Goal: Complete application form

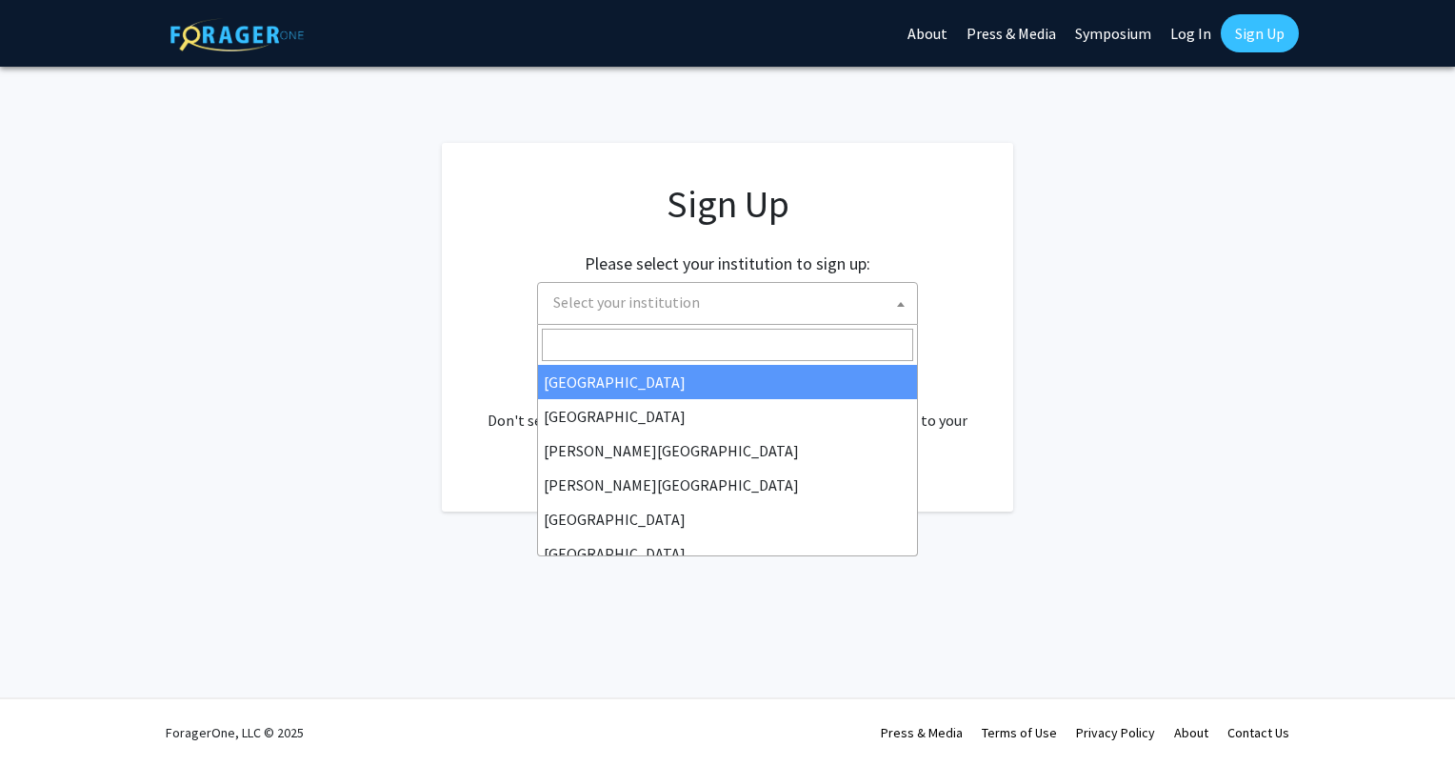
click at [635, 302] on span "Select your institution" at bounding box center [626, 301] width 147 height 19
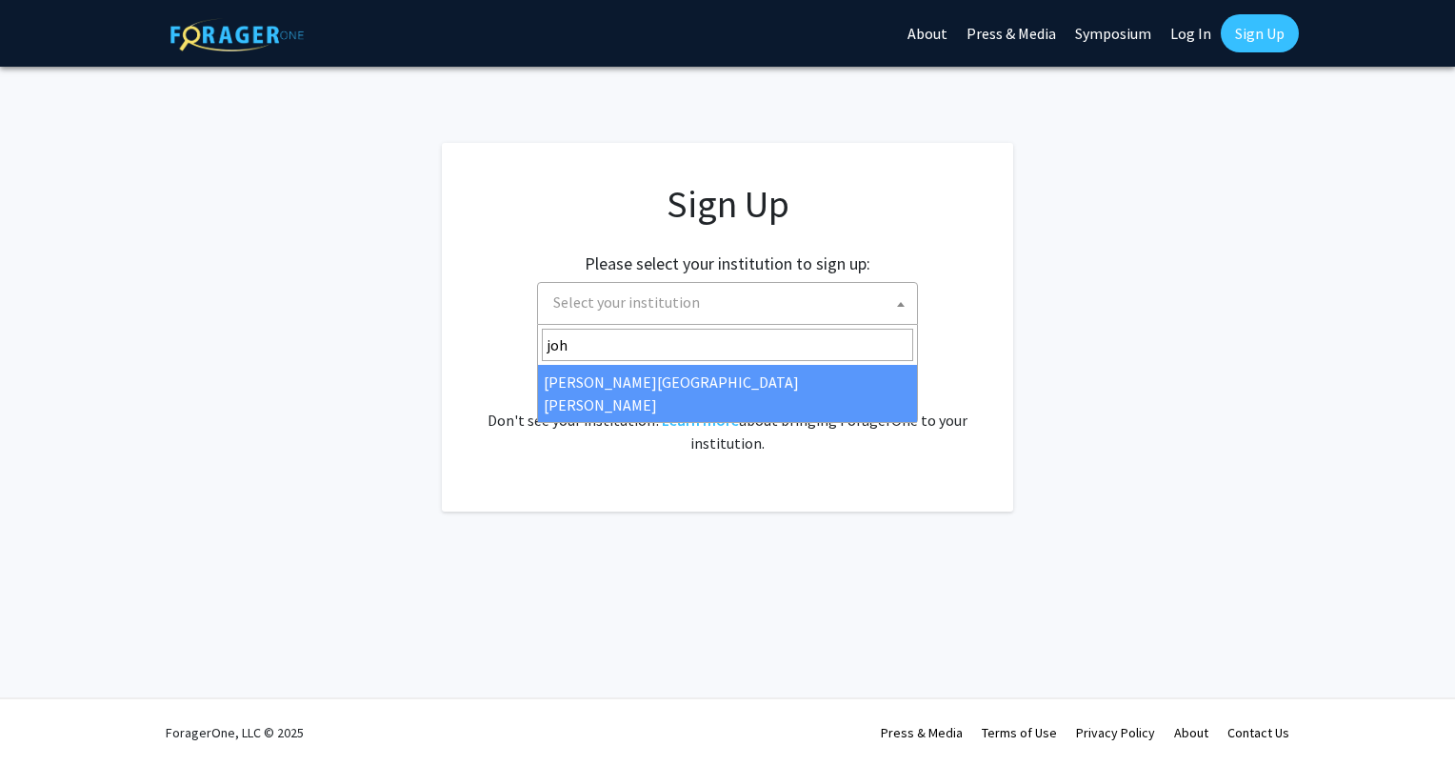
type input "joh"
select select "1"
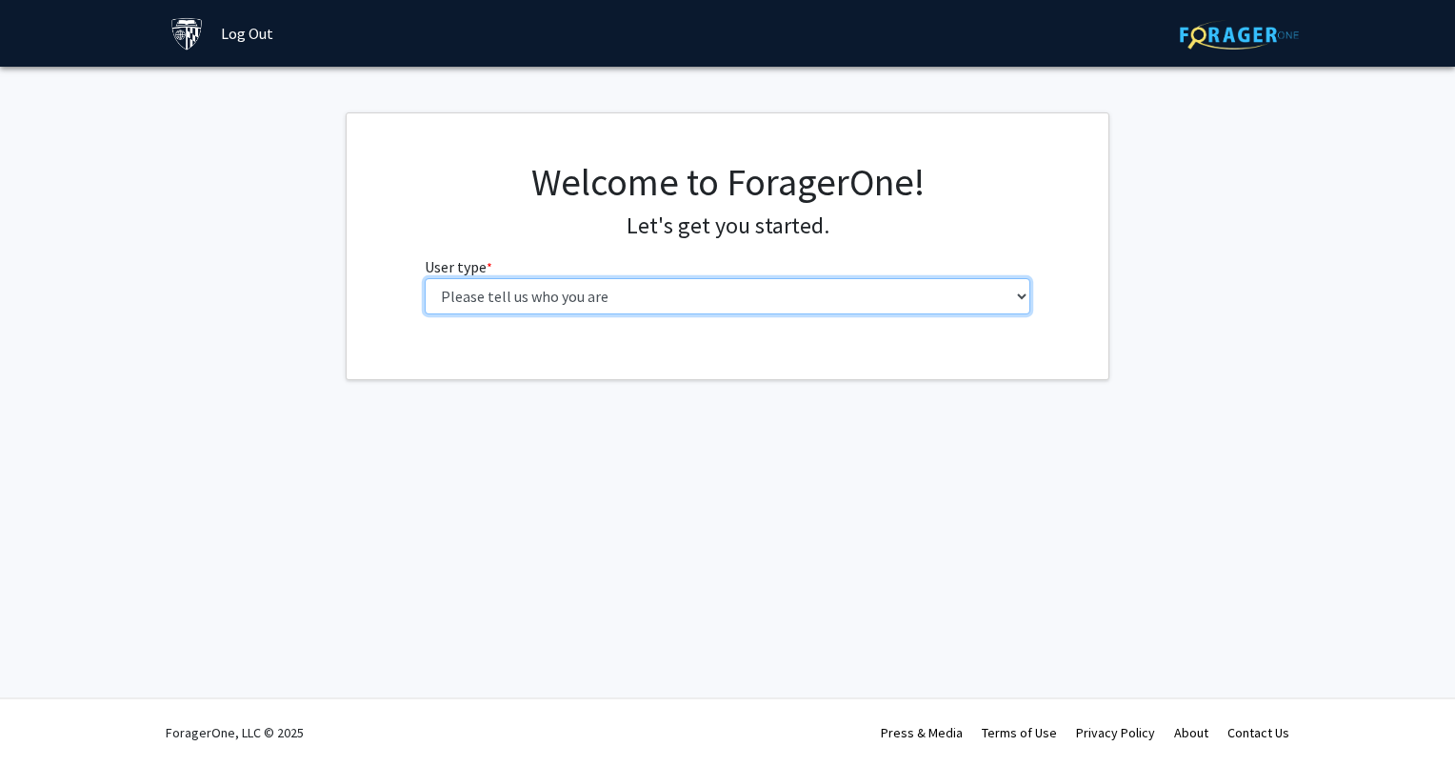
click at [655, 285] on select "Please tell us who you are Undergraduate Student Master's Student Doctoral Cand…" at bounding box center [728, 296] width 607 height 36
select select "2: masters"
click at [425, 278] on select "Please tell us who you are Undergraduate Student Master's Student Doctoral Cand…" at bounding box center [728, 296] width 607 height 36
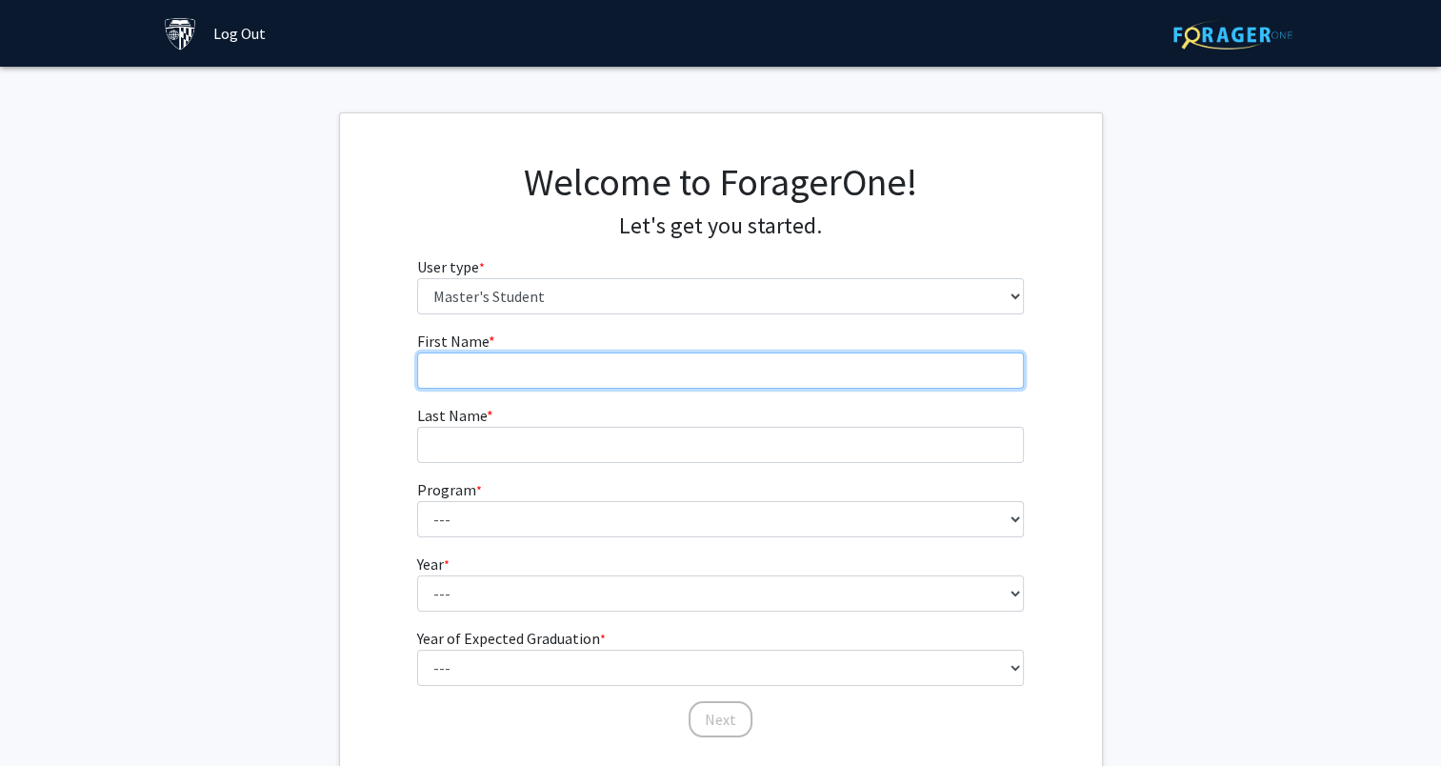
click at [575, 370] on input "First Name * required" at bounding box center [720, 370] width 607 height 36
type input "[PERSON_NAME]"
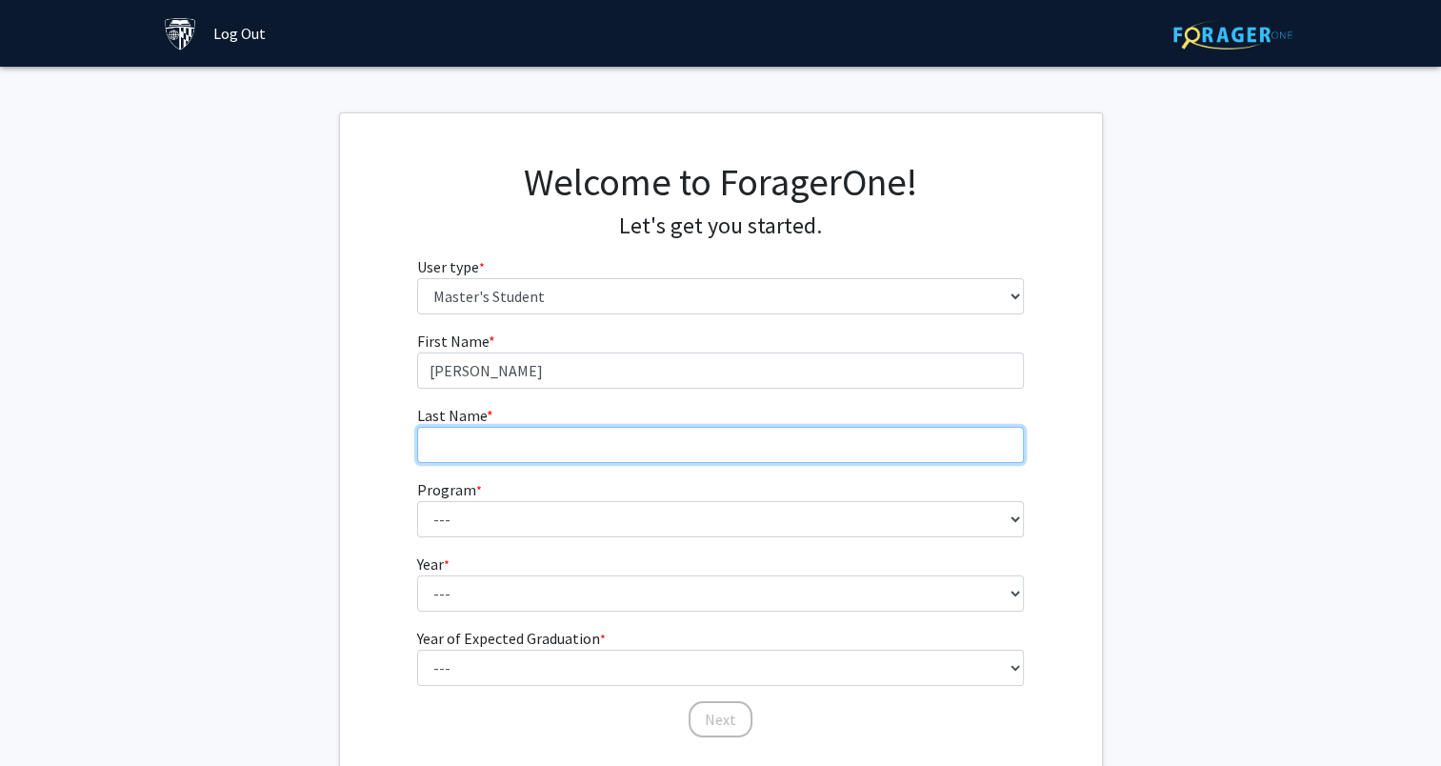
type input "[PERSON_NAME]"
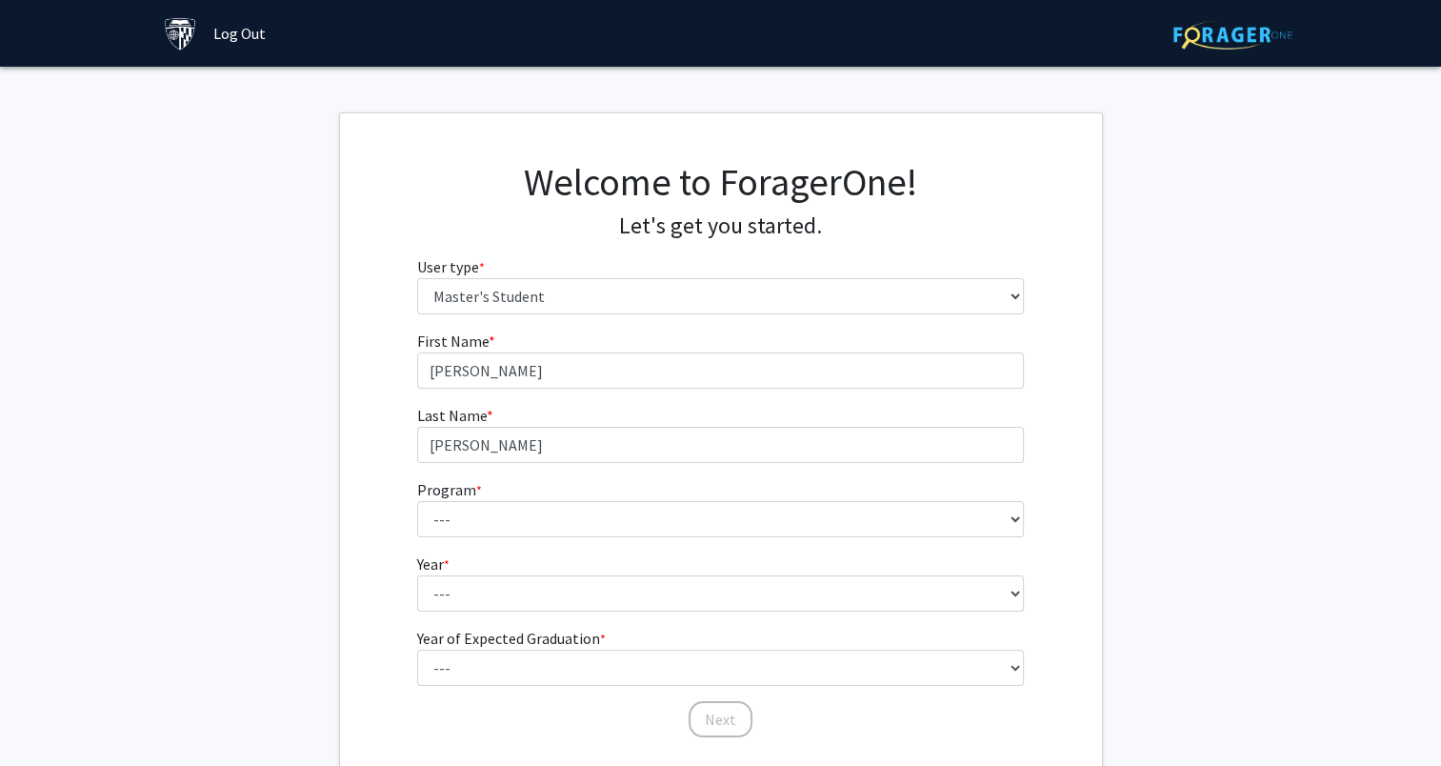
click at [472, 539] on form "First Name * required [PERSON_NAME] Last Name * required [PERSON_NAME] Program …" at bounding box center [720, 525] width 607 height 391
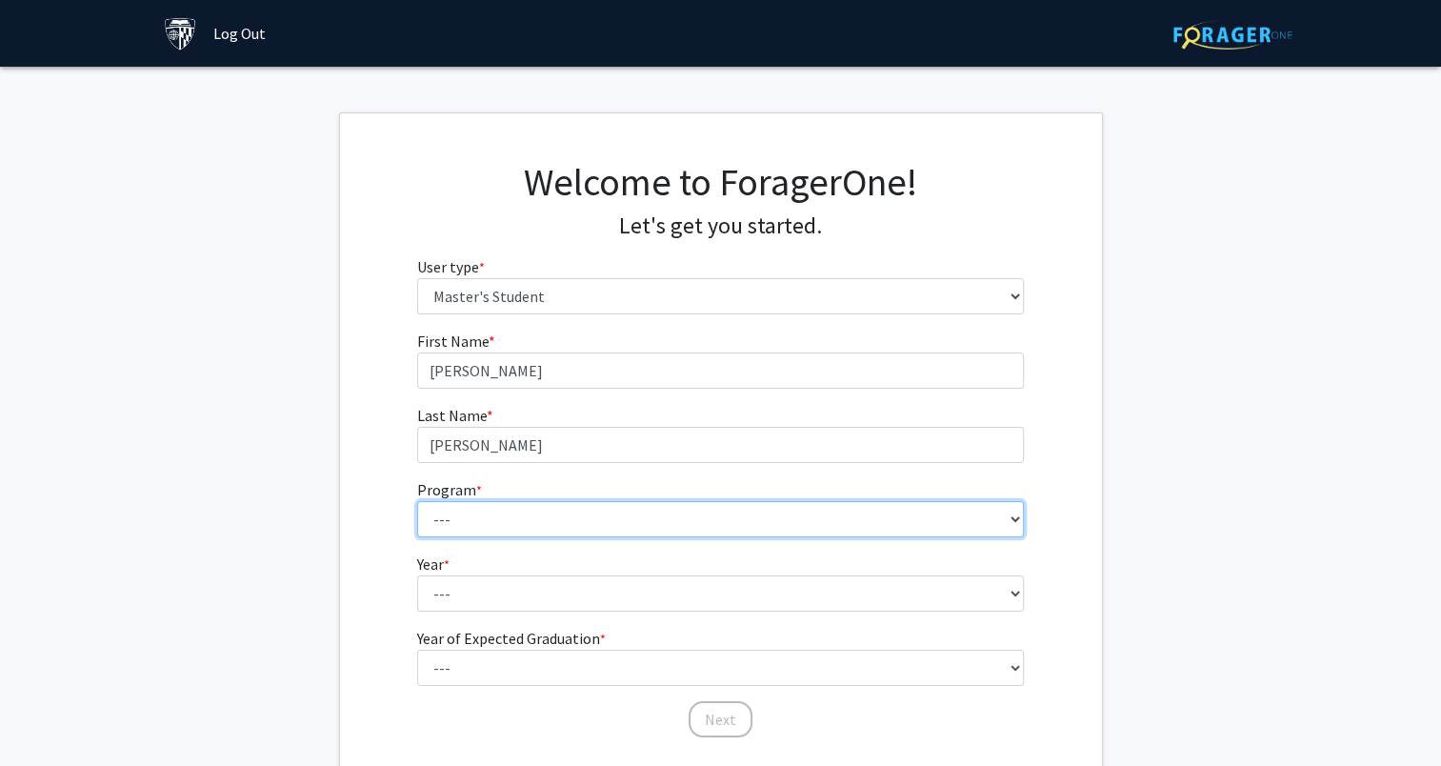
click at [490, 524] on select "--- Anatomy Education Applied and Computational Mathematics Applied Biomedical …" at bounding box center [720, 519] width 607 height 36
select select "29: 19"
click at [417, 501] on select "--- Anatomy Education Applied and Computational Mathematics Applied Biomedical …" at bounding box center [720, 519] width 607 height 36
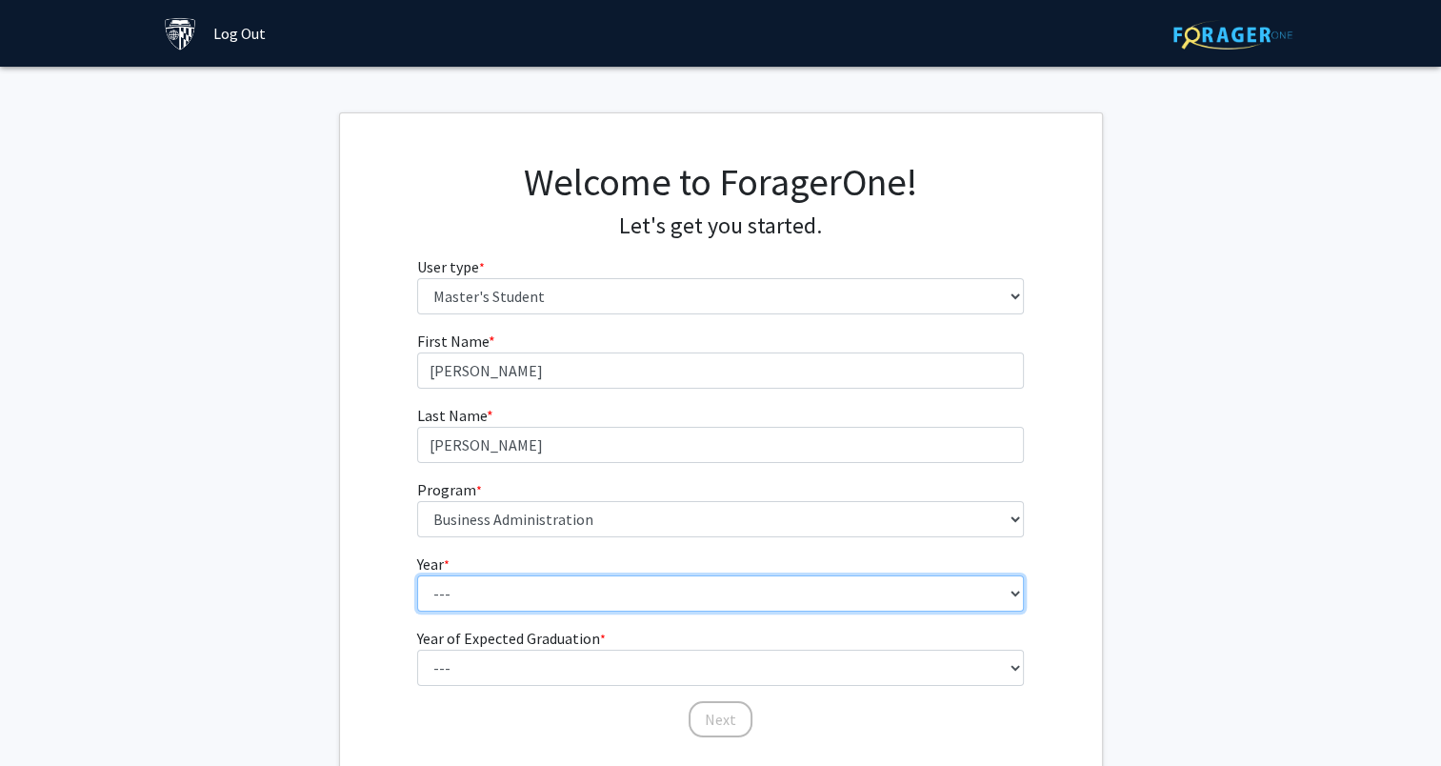
click at [511, 590] on select "--- First Year Second Year" at bounding box center [720, 593] width 607 height 36
select select "1: first_year"
click at [417, 575] on select "--- First Year Second Year" at bounding box center [720, 593] width 607 height 36
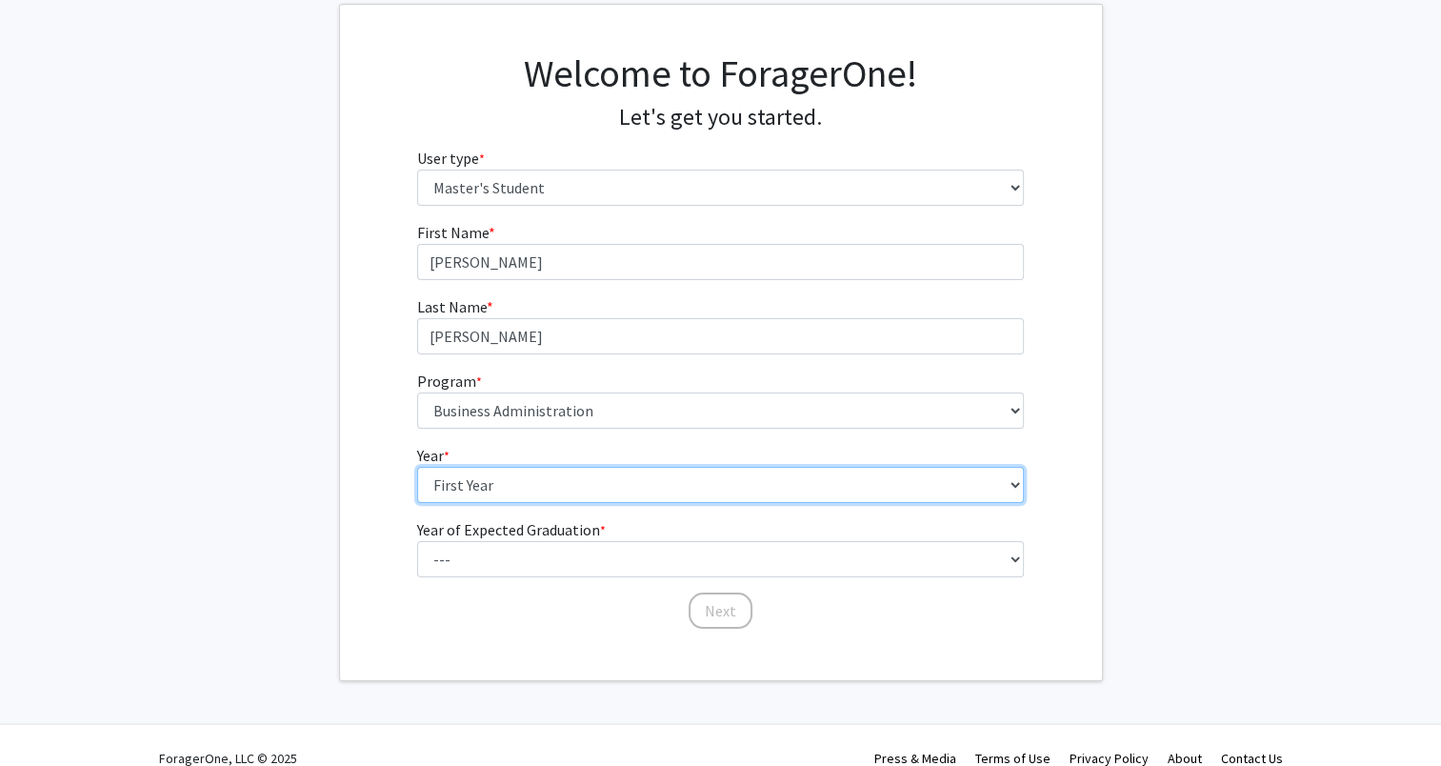
scroll to position [115, 0]
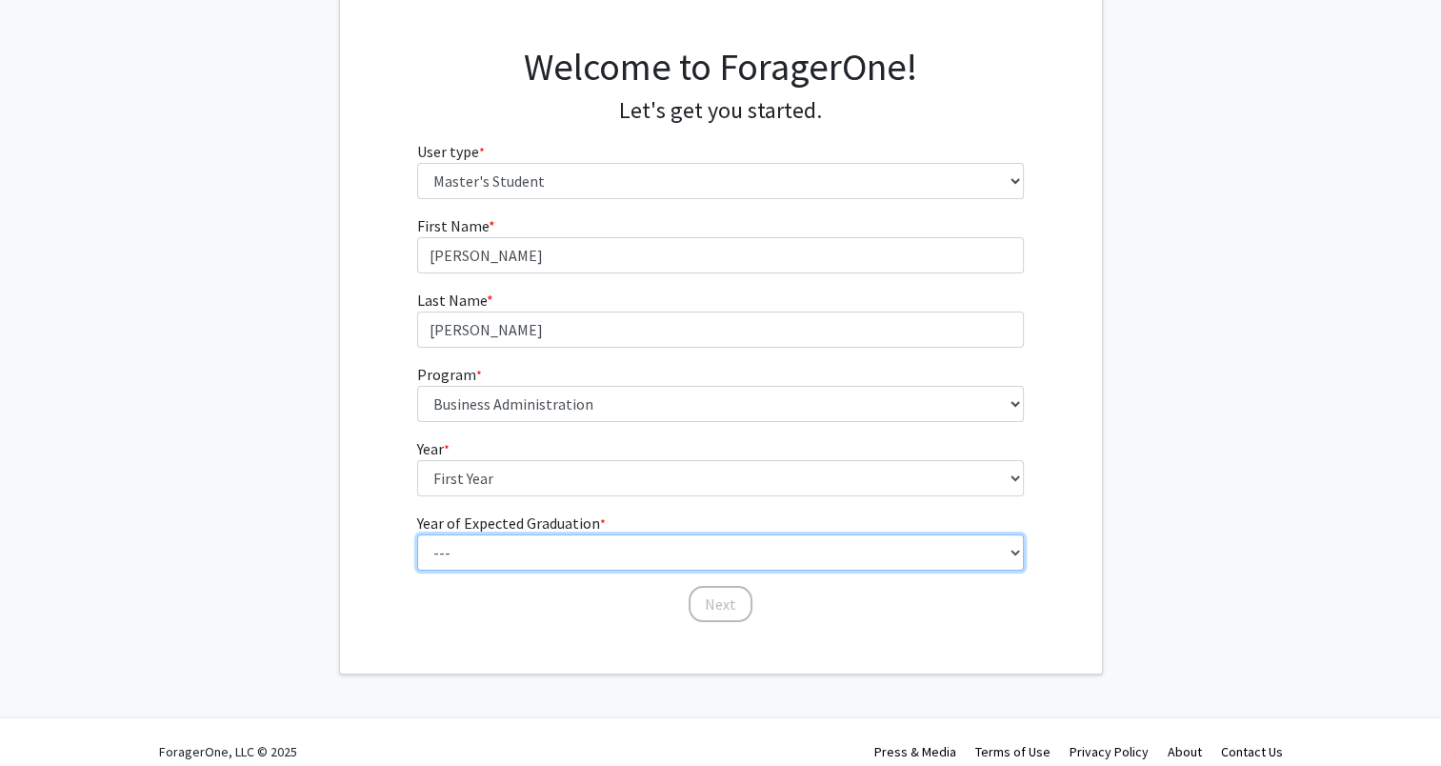
click at [493, 565] on select "--- 2025 2026 2027 2028 2029 2030 2031 2032 2033 2034" at bounding box center [720, 552] width 607 height 36
select select "5: 2029"
click at [417, 534] on select "--- 2025 2026 2027 2028 2029 2030 2031 2032 2033 2034" at bounding box center [720, 552] width 607 height 36
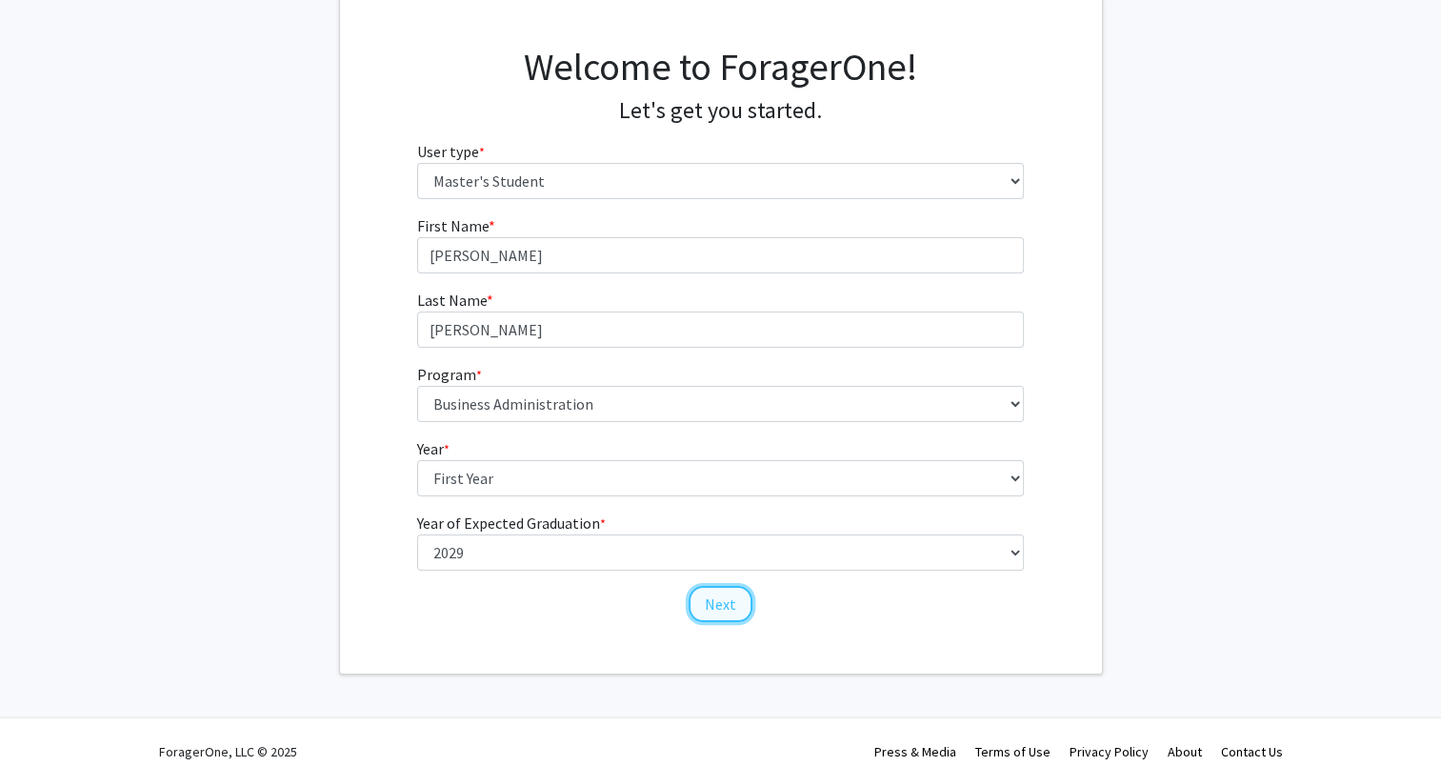
click at [717, 607] on button "Next" at bounding box center [721, 604] width 64 height 36
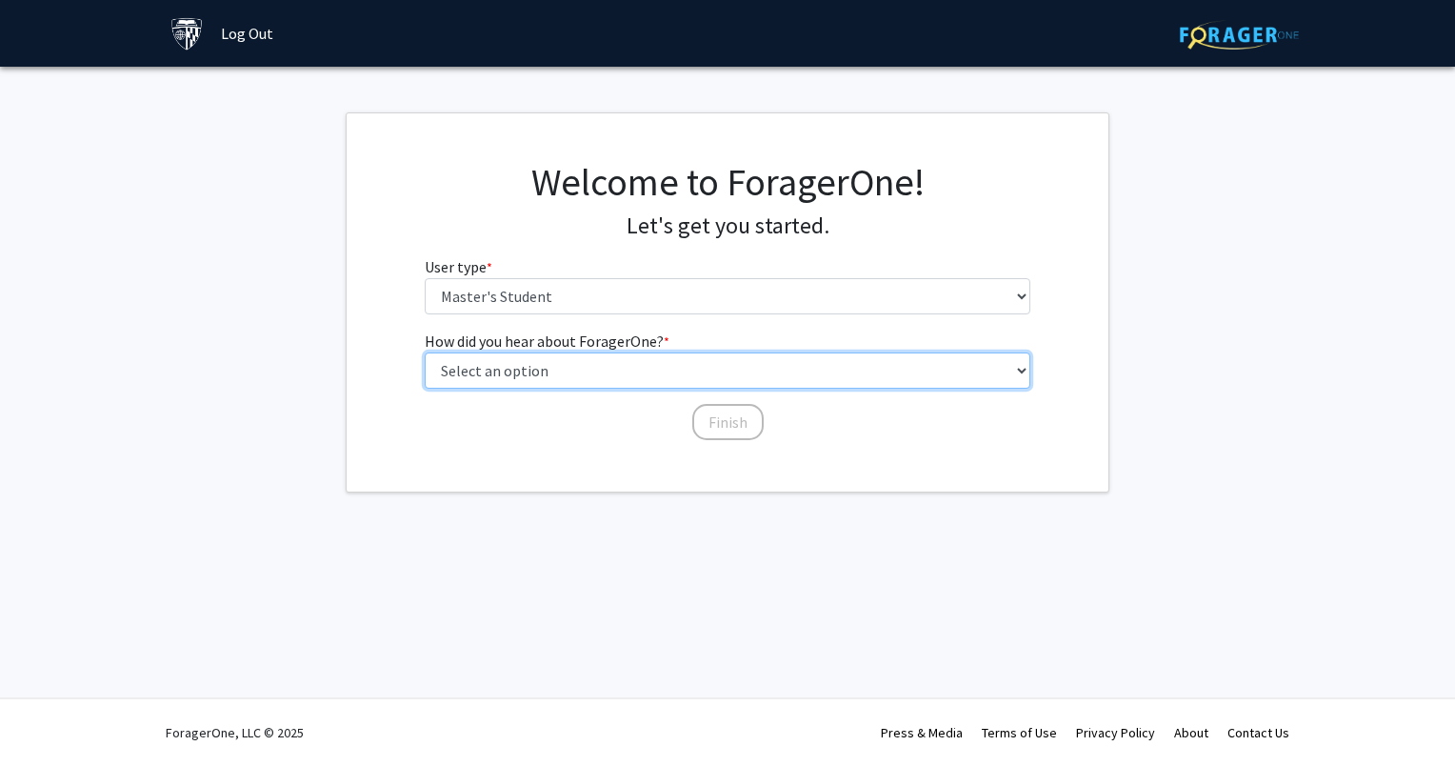
click at [653, 370] on select "Select an option Peer/student recommendation Faculty/staff recommendation Unive…" at bounding box center [728, 370] width 607 height 36
select select "3: university_website"
click at [425, 352] on select "Select an option Peer/student recommendation Faculty/staff recommendation Unive…" at bounding box center [728, 370] width 607 height 36
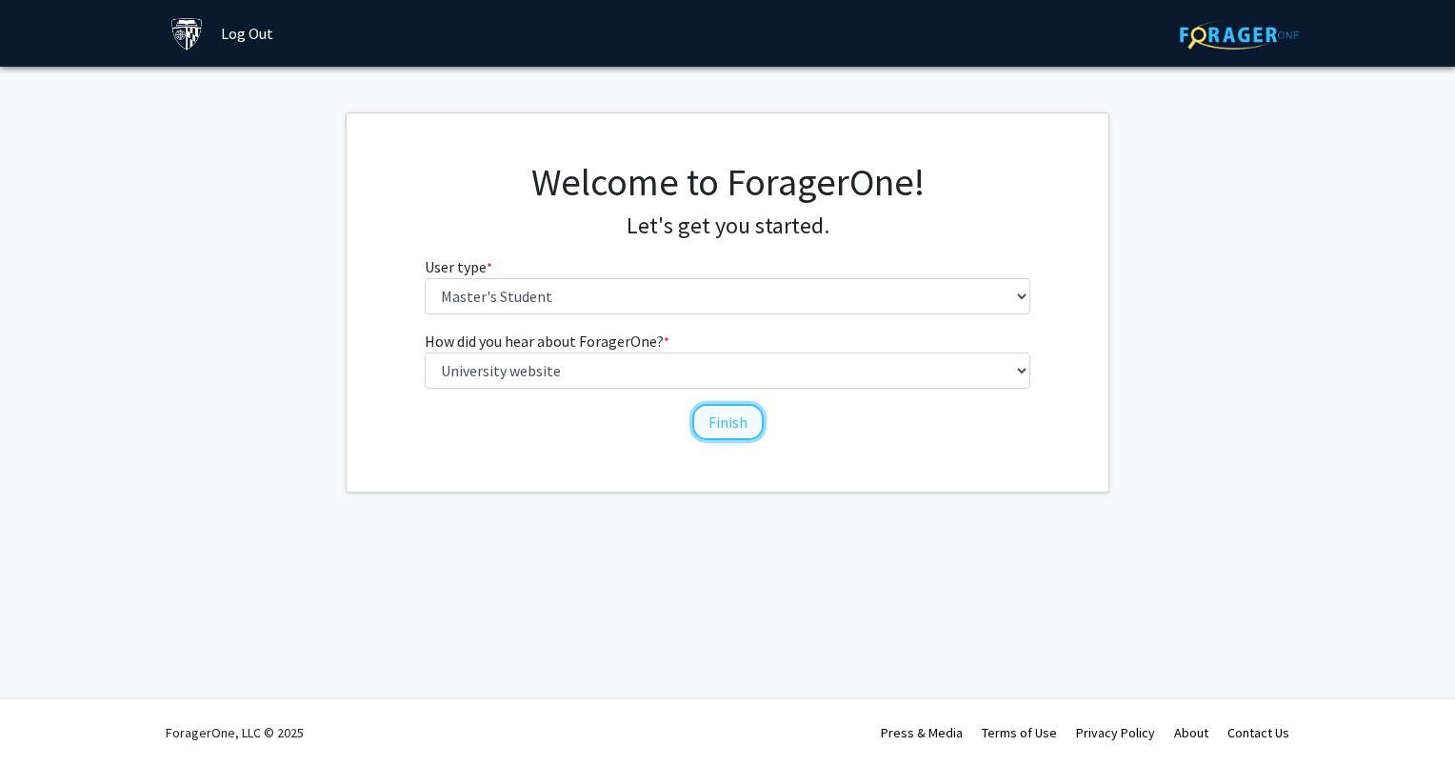
click at [726, 427] on button "Finish" at bounding box center [727, 422] width 71 height 36
